Goal: Check status: Check status

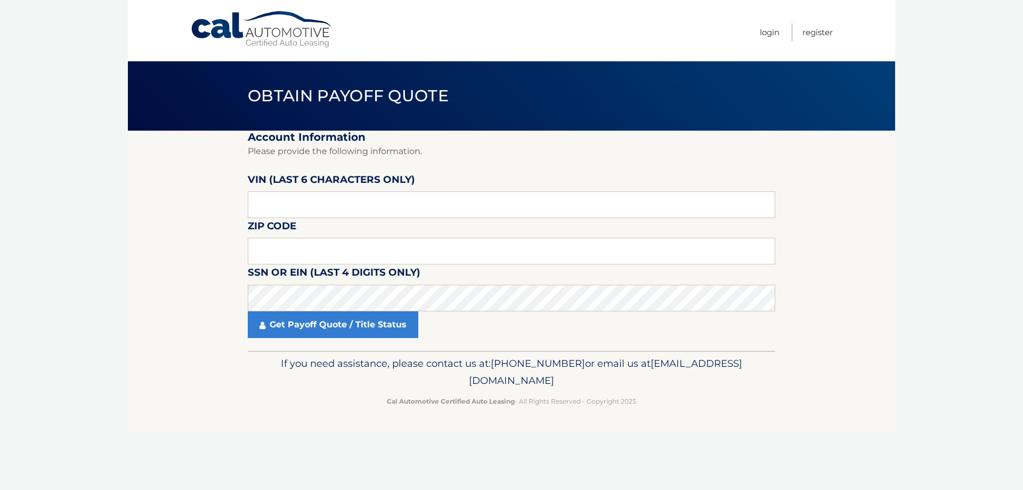
click at [225, 373] on footer "If you need assistance, please contact us at: [PHONE_NUMBER] or email us at [EM…" at bounding box center [511, 391] width 767 height 81
click at [264, 248] on input "text" at bounding box center [511, 251] width 527 height 27
paste input "41080"
type input "41080"
click at [293, 236] on label "Zip Code" at bounding box center [272, 228] width 48 height 20
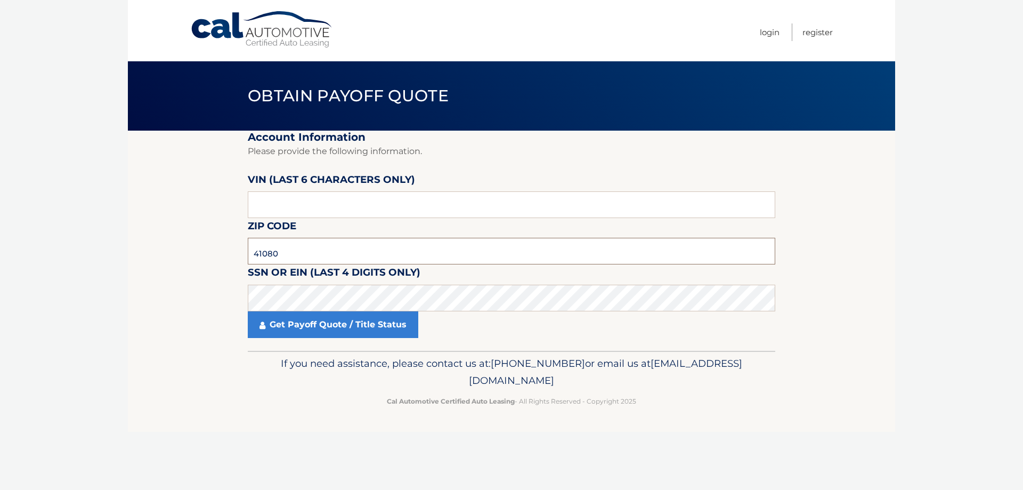
click at [295, 249] on input "41080" at bounding box center [511, 251] width 527 height 27
click at [283, 206] on input "text" at bounding box center [511, 204] width 527 height 27
click at [280, 256] on input "text" at bounding box center [511, 251] width 527 height 27
type input "02360"
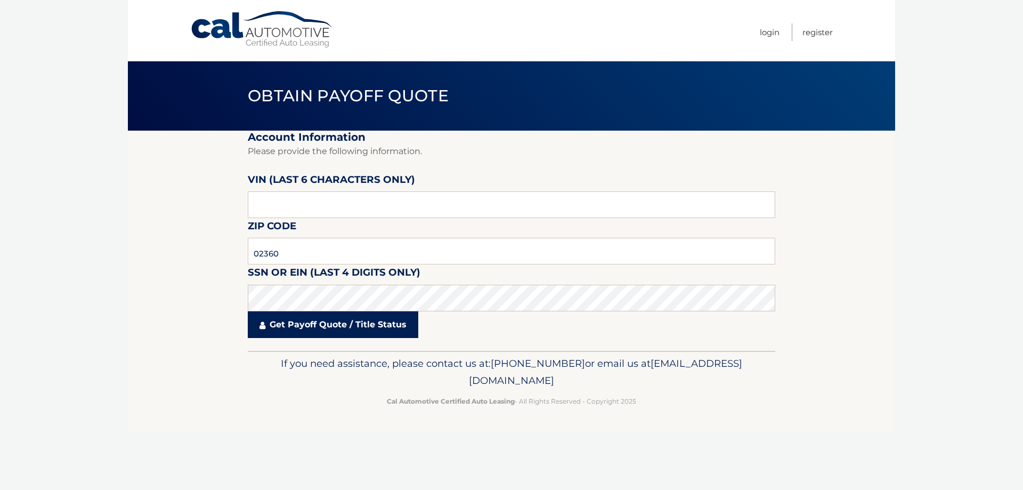
click at [386, 327] on link "Get Payoff Quote / Title Status" at bounding box center [333, 324] width 170 height 27
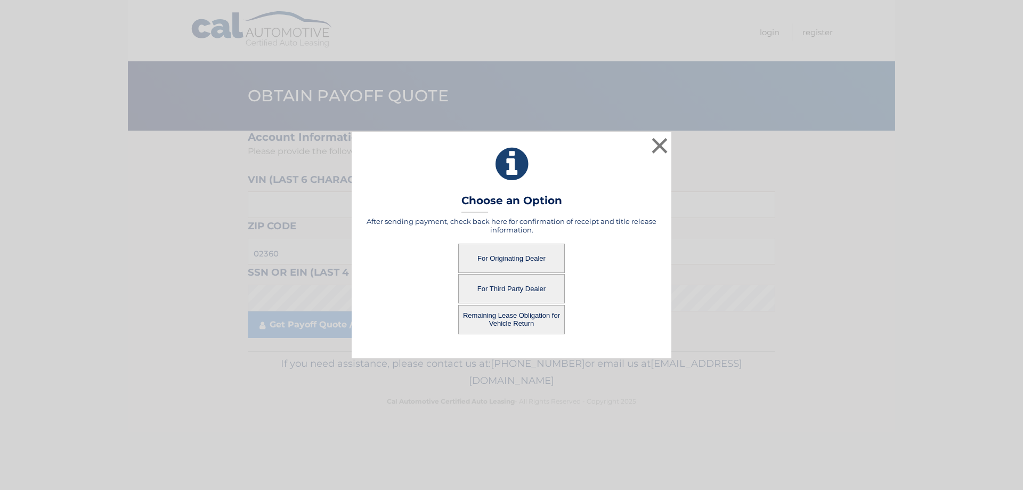
click at [494, 316] on button "Remaining Lease Obligation for Vehicle Return" at bounding box center [511, 319] width 107 height 29
click at [518, 322] on button "Remaining Lease Obligation for Vehicle Return" at bounding box center [511, 319] width 107 height 29
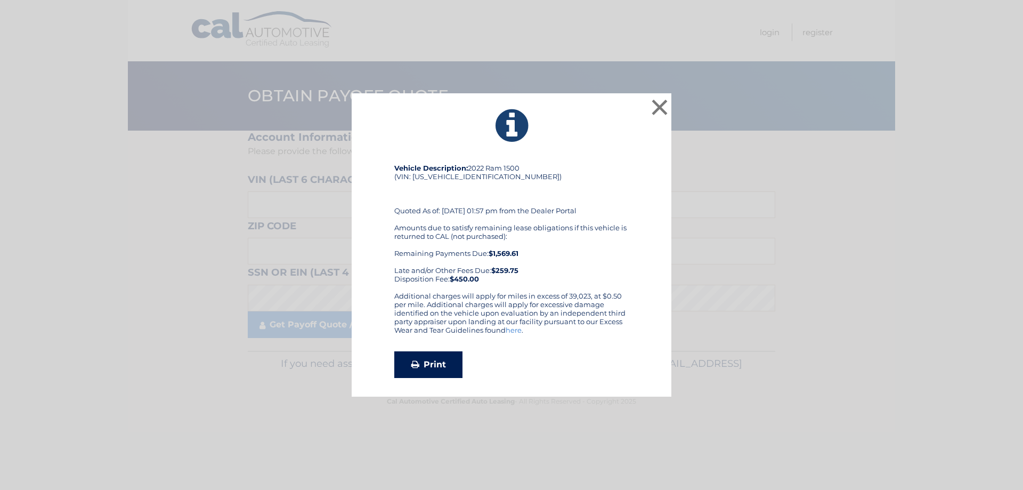
click at [430, 367] on link "Print" at bounding box center [428, 364] width 68 height 27
click at [656, 105] on button "×" at bounding box center [659, 106] width 21 height 21
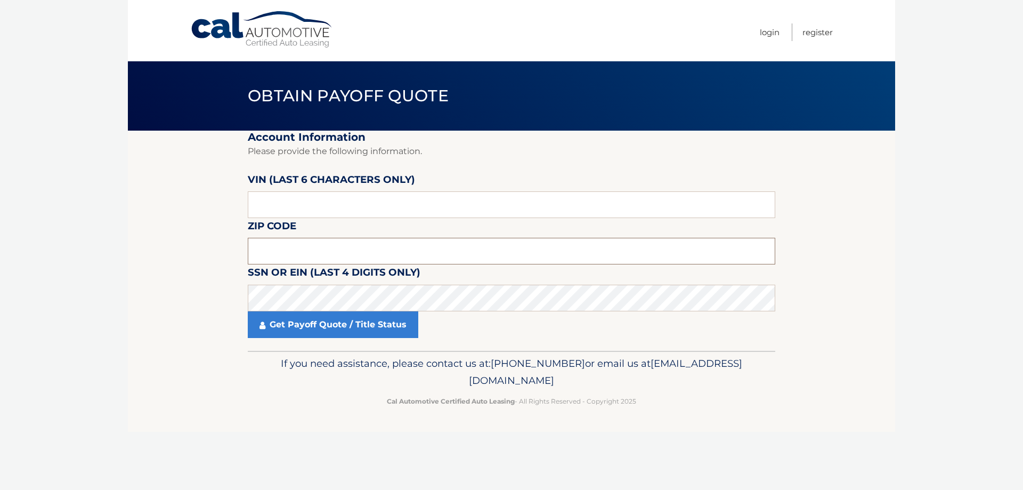
click at [272, 250] on input "text" at bounding box center [511, 251] width 527 height 27
type input "02362"
drag, startPoint x: 275, startPoint y: 203, endPoint x: 280, endPoint y: 201, distance: 5.6
click at [276, 203] on input "text" at bounding box center [511, 204] width 527 height 27
click at [310, 325] on link "Get Payoff Quote / Title Status" at bounding box center [333, 324] width 170 height 27
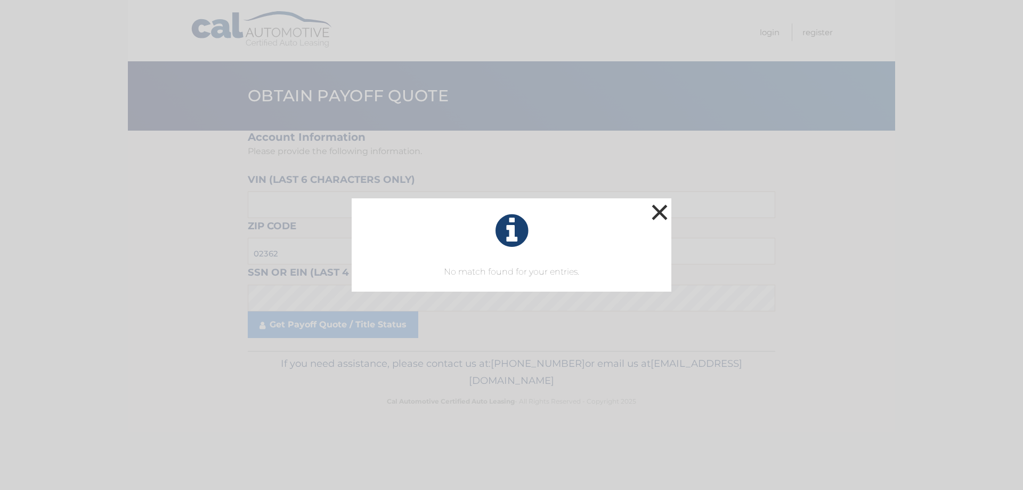
click at [654, 207] on button "×" at bounding box center [659, 211] width 21 height 21
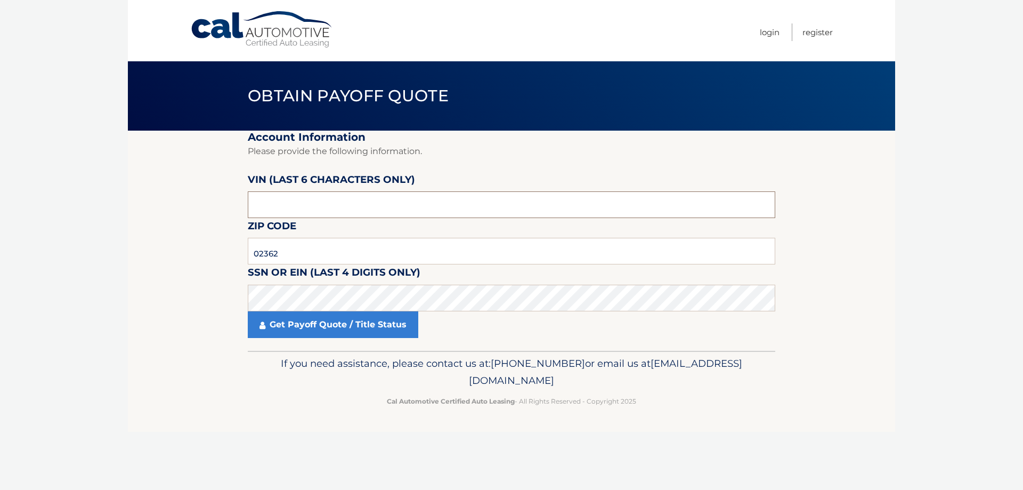
click at [291, 200] on input "text" at bounding box center [511, 204] width 527 height 27
click at [252, 213] on input "text" at bounding box center [511, 204] width 527 height 27
click at [256, 247] on input "02362" at bounding box center [511, 251] width 527 height 27
click at [317, 317] on link "Get Payoff Quote / Title Status" at bounding box center [333, 324] width 170 height 27
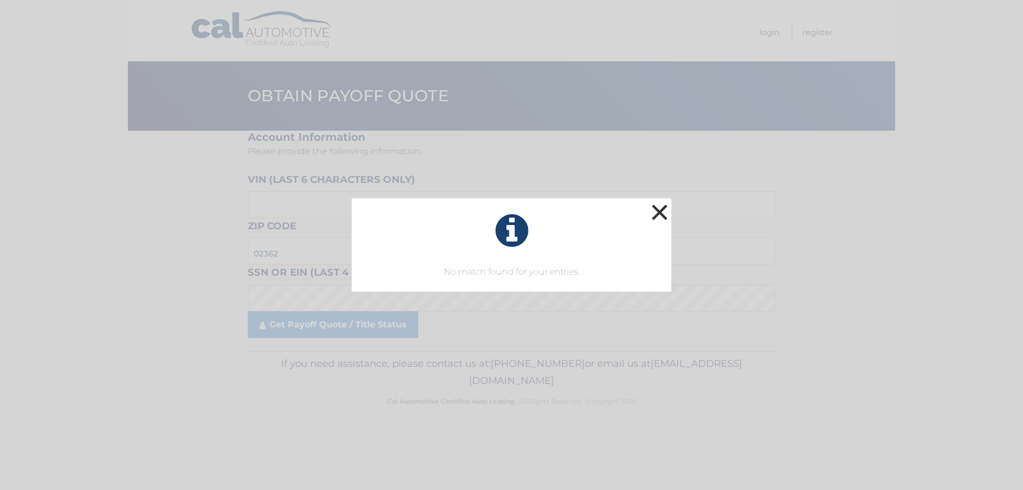
click at [659, 215] on button "×" at bounding box center [659, 211] width 21 height 21
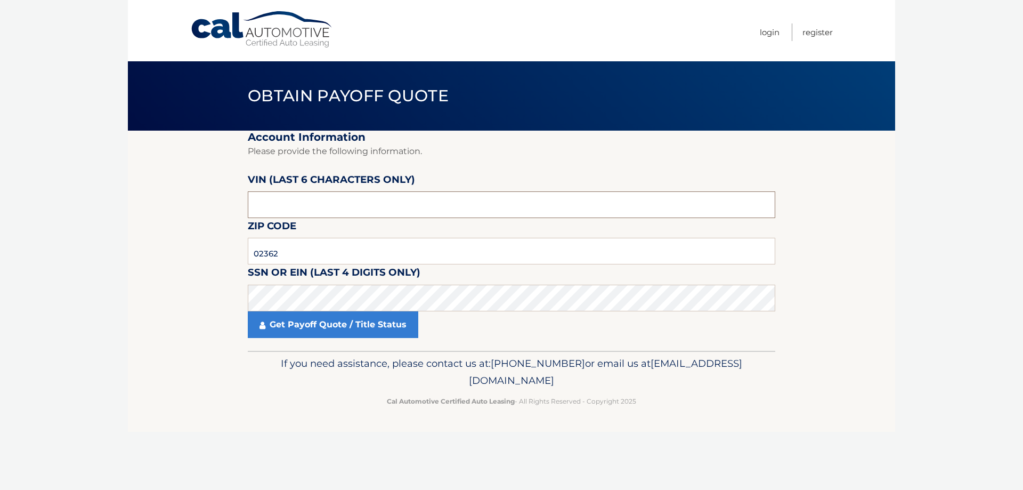
click at [309, 206] on input "text" at bounding box center [511, 204] width 527 height 27
type input "410805"
click at [314, 245] on input "02362" at bounding box center [511, 251] width 527 height 27
type input "02360"
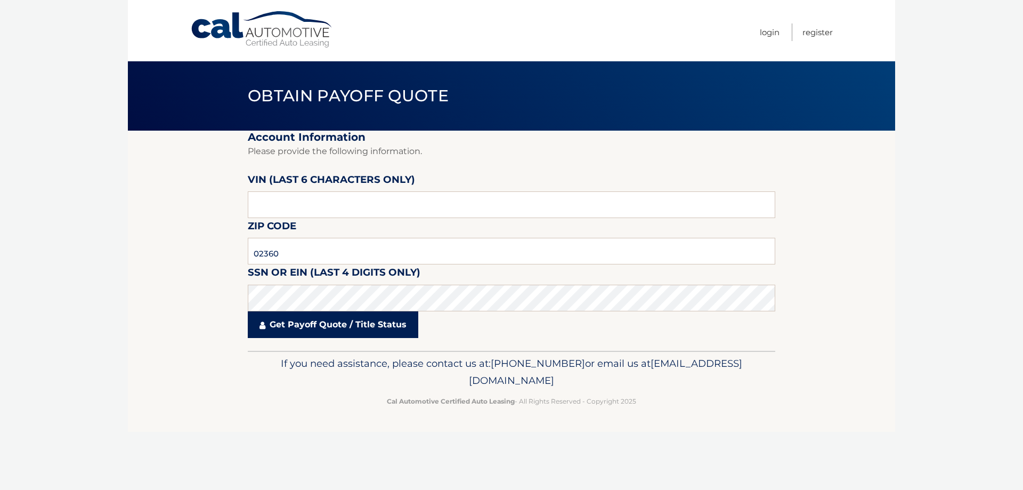
click at [336, 329] on link "Get Payoff Quote / Title Status" at bounding box center [333, 324] width 170 height 27
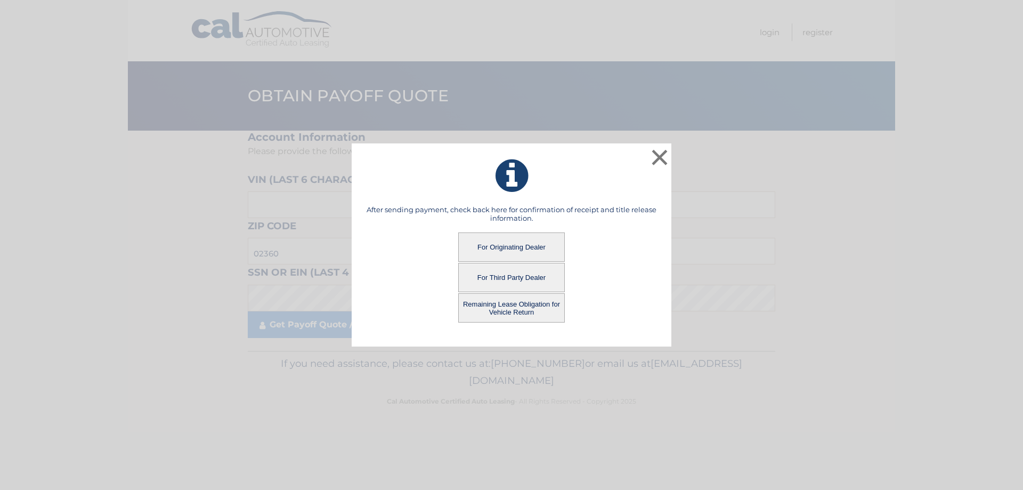
click at [482, 248] on button "For Originating Dealer" at bounding box center [511, 246] width 107 height 29
click at [487, 243] on button "For Originating Dealer" at bounding box center [511, 246] width 107 height 29
click at [485, 243] on button "For Originating Dealer" at bounding box center [511, 246] width 107 height 29
